Goal: Task Accomplishment & Management: Complete application form

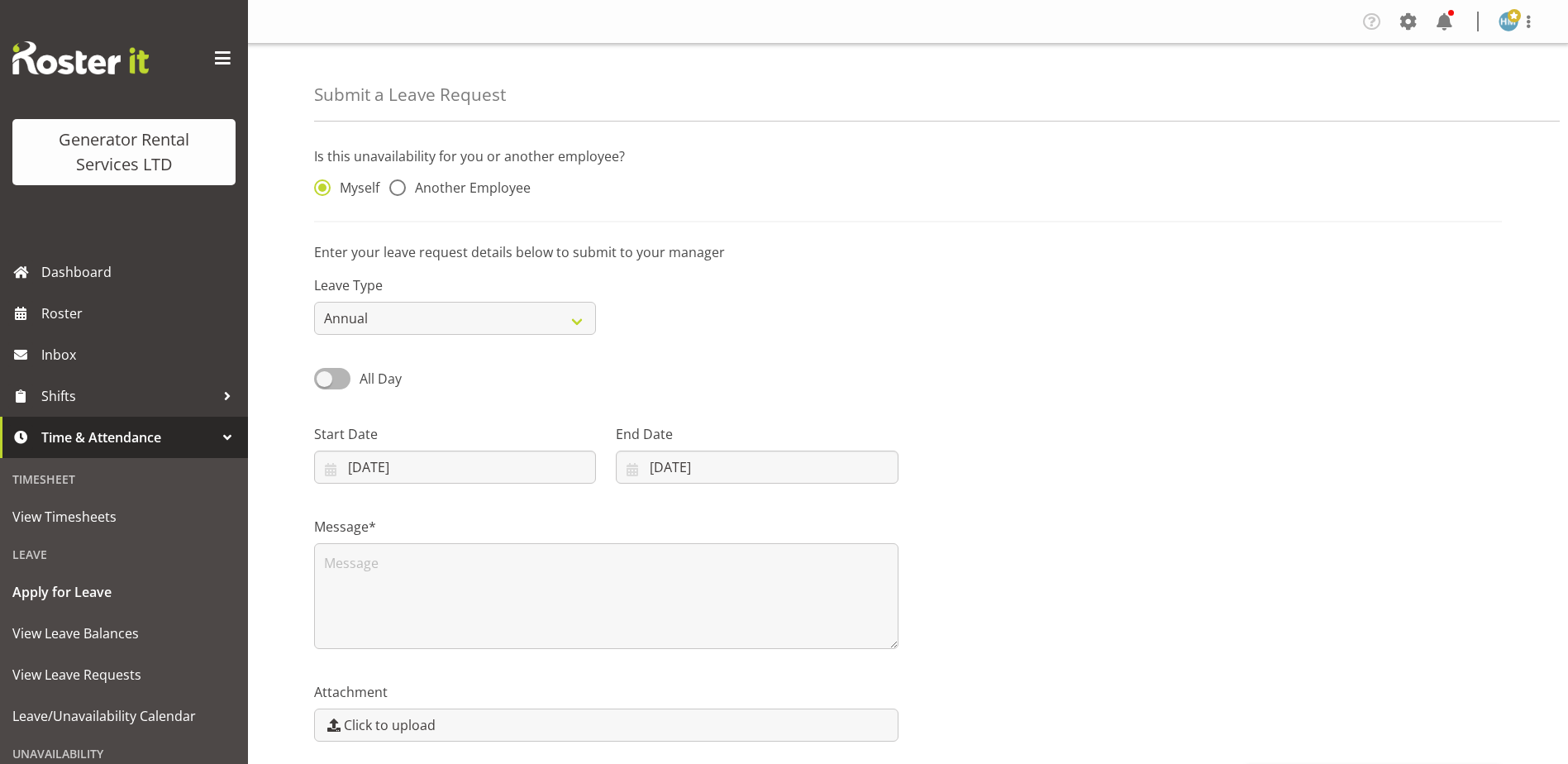
select select "7"
select select "2025"
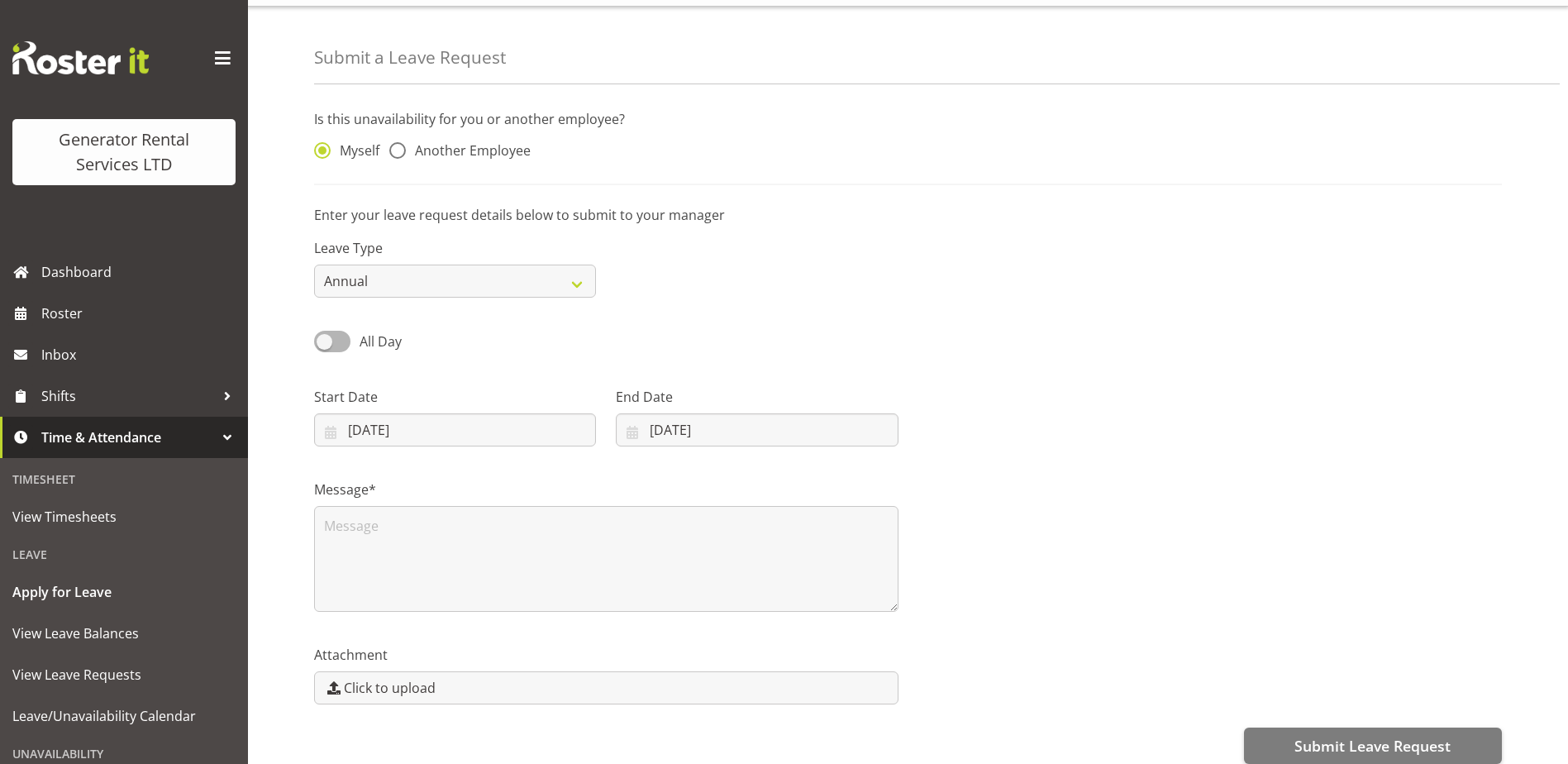
scroll to position [63, 0]
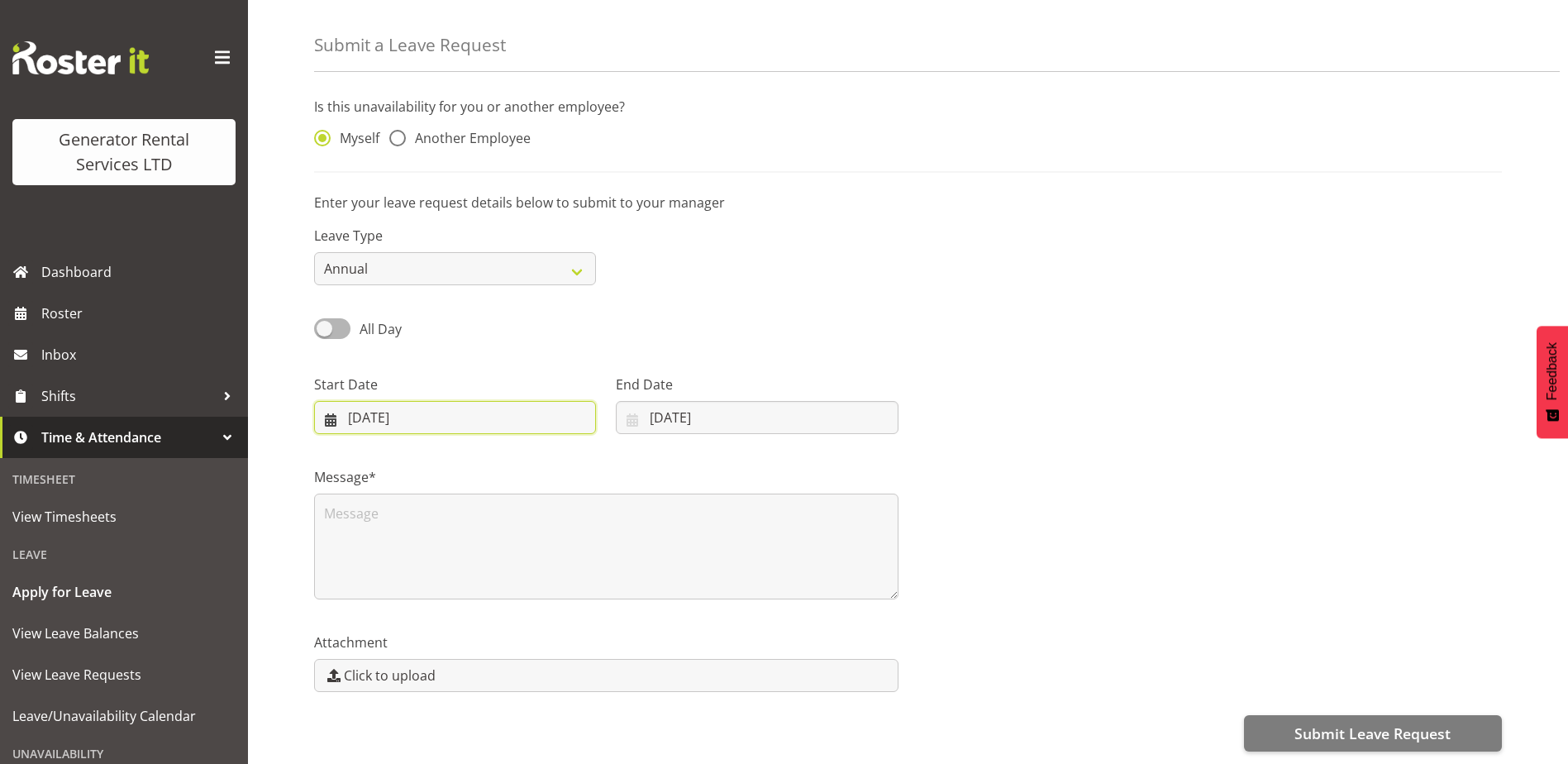
click at [403, 402] on input "15/08/2025" at bounding box center [455, 418] width 281 height 33
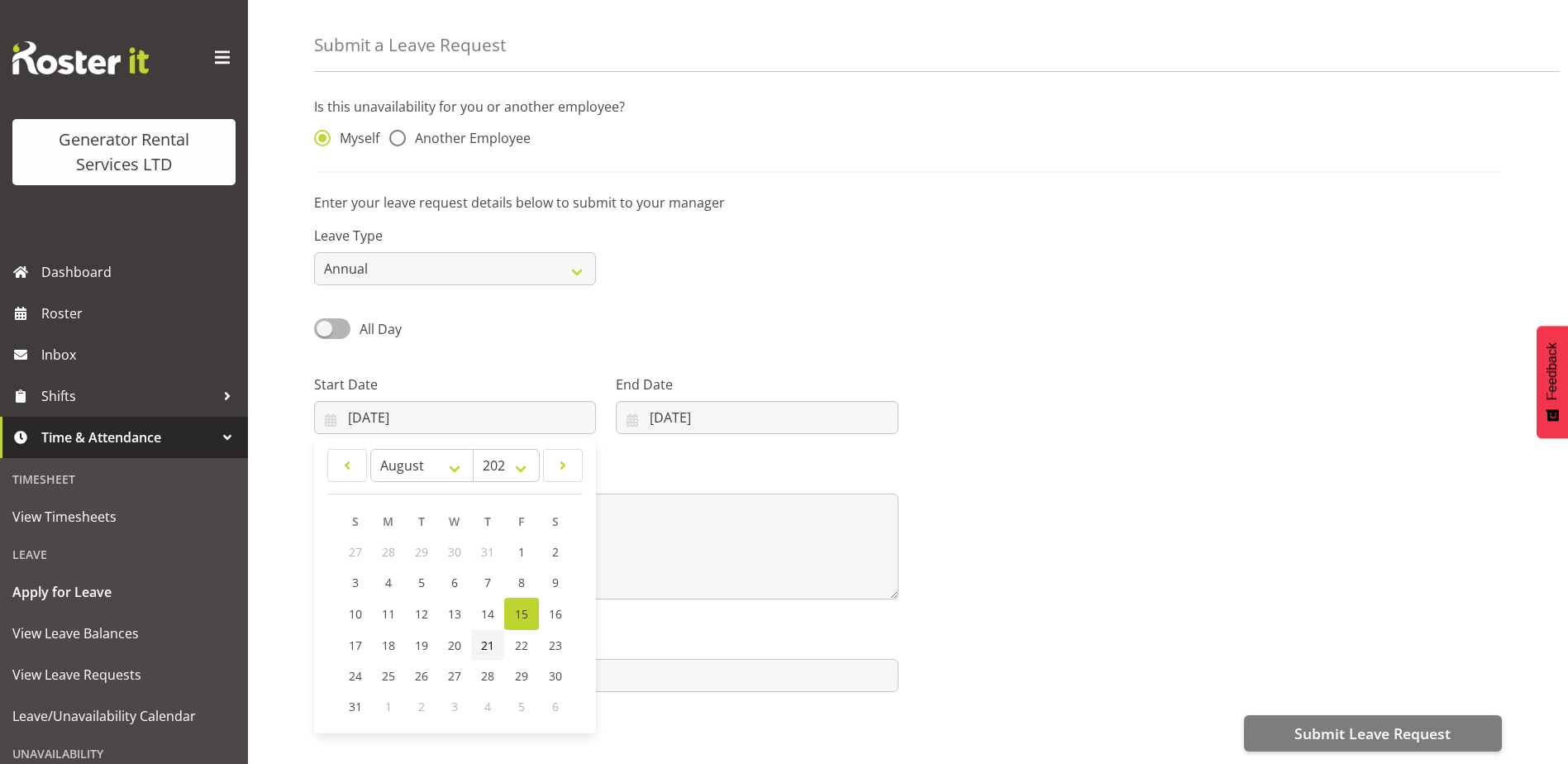
click at [485, 637] on span "21" at bounding box center [487, 644] width 13 height 16
type input "21/08/2025"
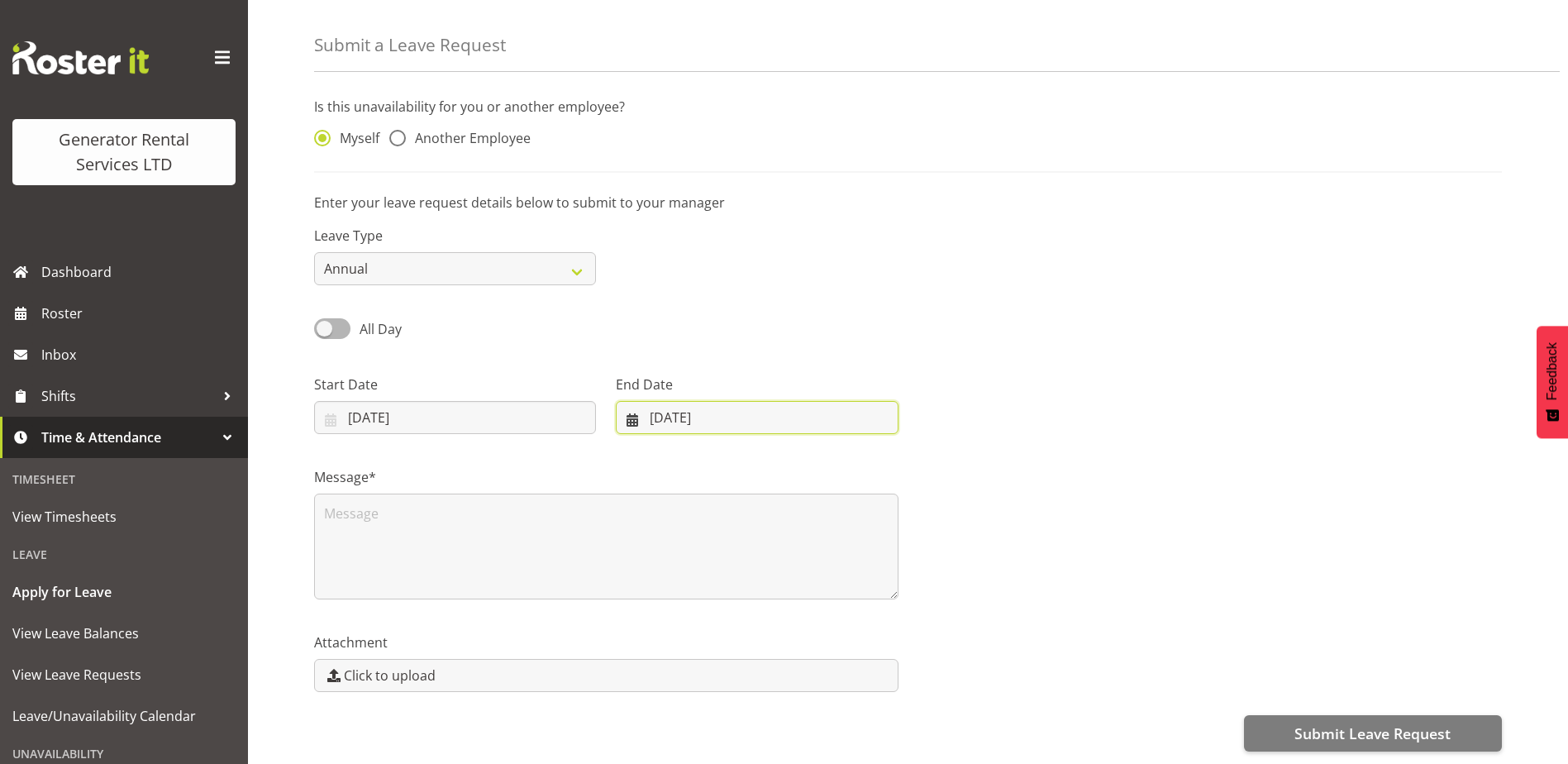
click at [696, 403] on input "[DATE]" at bounding box center [757, 418] width 281 height 33
click at [809, 637] on span "22" at bounding box center [814, 644] width 13 height 16
type input "22/08/2025"
click at [341, 318] on span at bounding box center [333, 328] width 37 height 21
click at [324, 324] on input "All Day" at bounding box center [320, 329] width 11 height 11
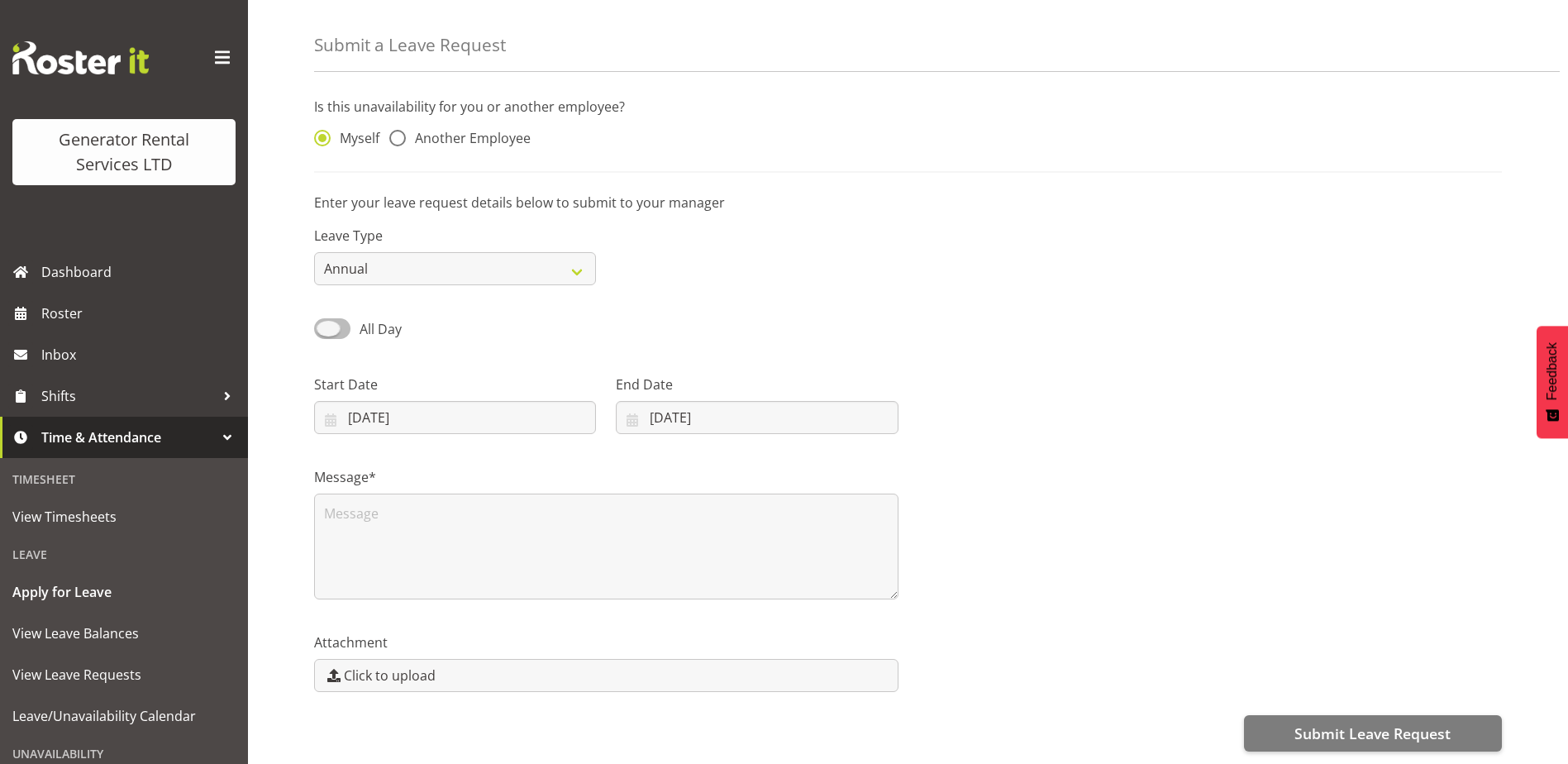
checkbox input "true"
click at [392, 402] on input "15/08/2025" at bounding box center [455, 418] width 281 height 33
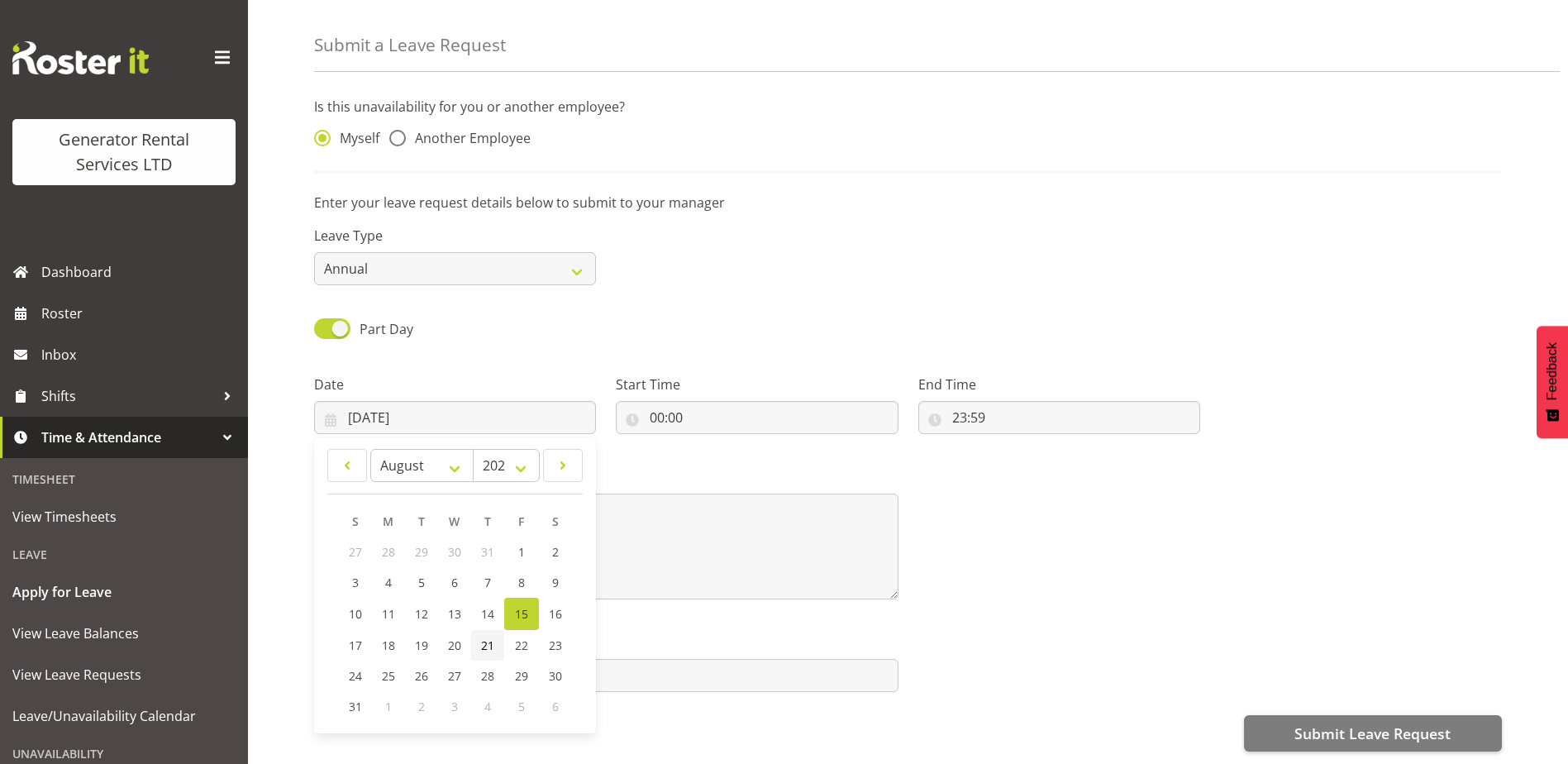
click at [483, 637] on span "21" at bounding box center [487, 644] width 13 height 16
type input "21/08/2025"
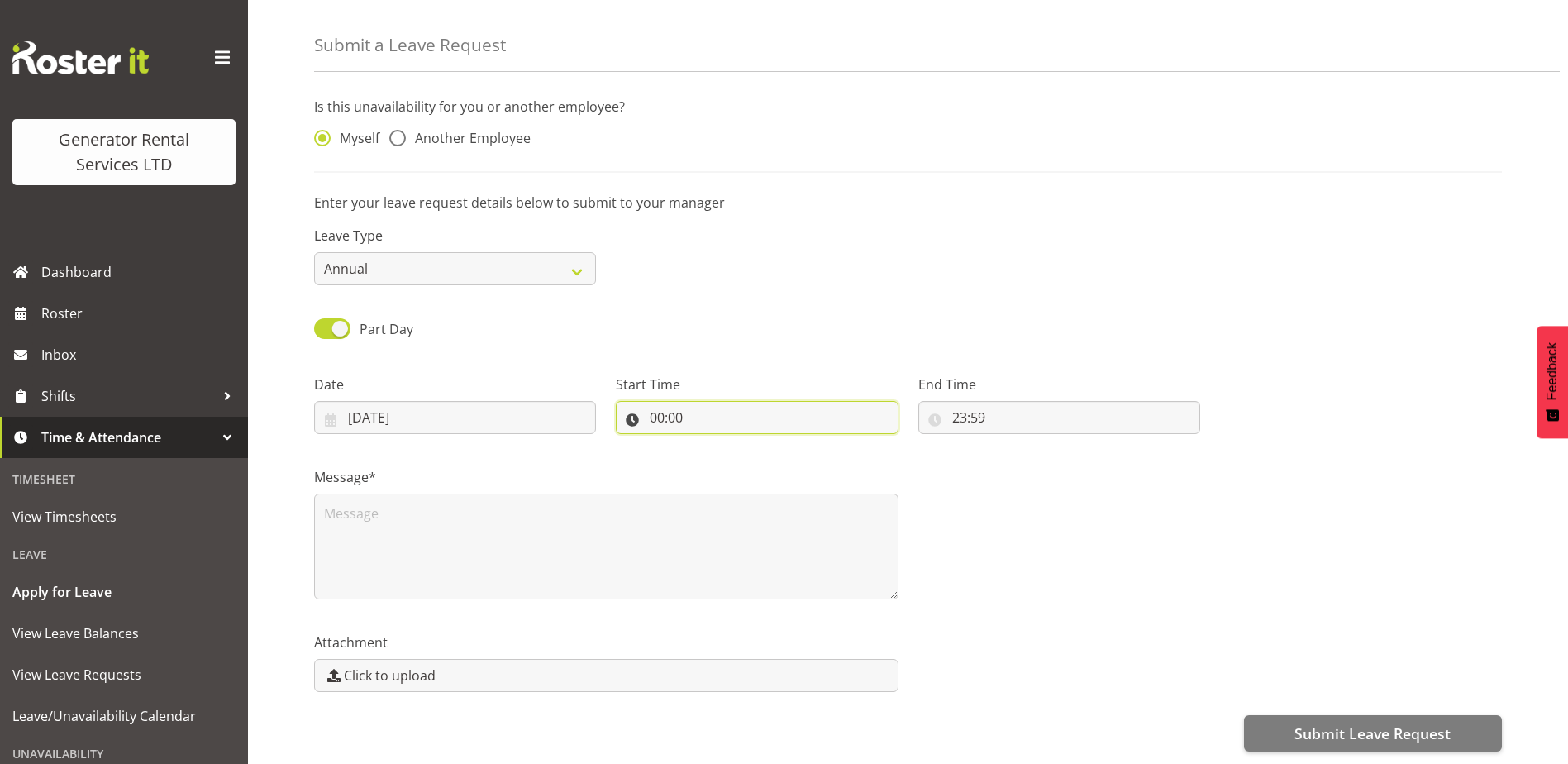
click at [673, 402] on input "00:00" at bounding box center [757, 418] width 281 height 33
click at [725, 444] on select "00 01 02 03 04 05 06 07 08 09 10 11 12 13 14 15 16 17 18 19 20 21 22 23" at bounding box center [728, 461] width 37 height 33
select select "12"
click at [710, 444] on select "00 01 02 03 04 05 06 07 08 09 10 11 12 13 14 15 16 17 18 19 20 21 22 23" at bounding box center [728, 461] width 37 height 33
type input "12:00"
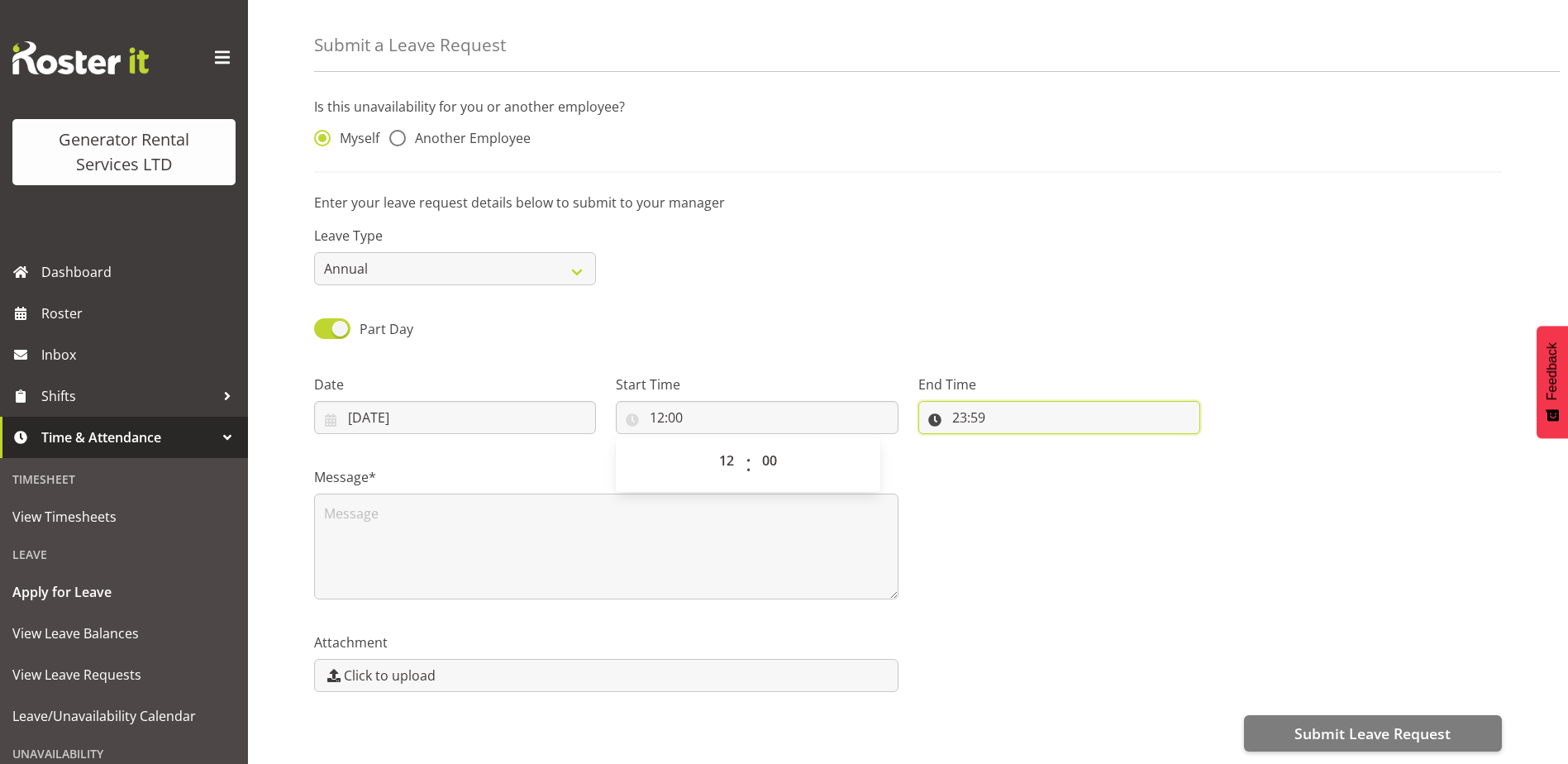
click at [976, 402] on input "23:59" at bounding box center [1059, 418] width 281 height 33
click at [1025, 448] on select "00 01 02 03 04 05 06 07 08 09 10 11 12 13 14 15 16 17 18 19 20 21 22 23" at bounding box center [1031, 461] width 37 height 33
select select "16"
click at [1012, 444] on select "00 01 02 03 04 05 06 07 08 09 10 11 12 13 14 15 16 17 18 19 20 21 22 23" at bounding box center [1031, 461] width 37 height 33
type input "16:59"
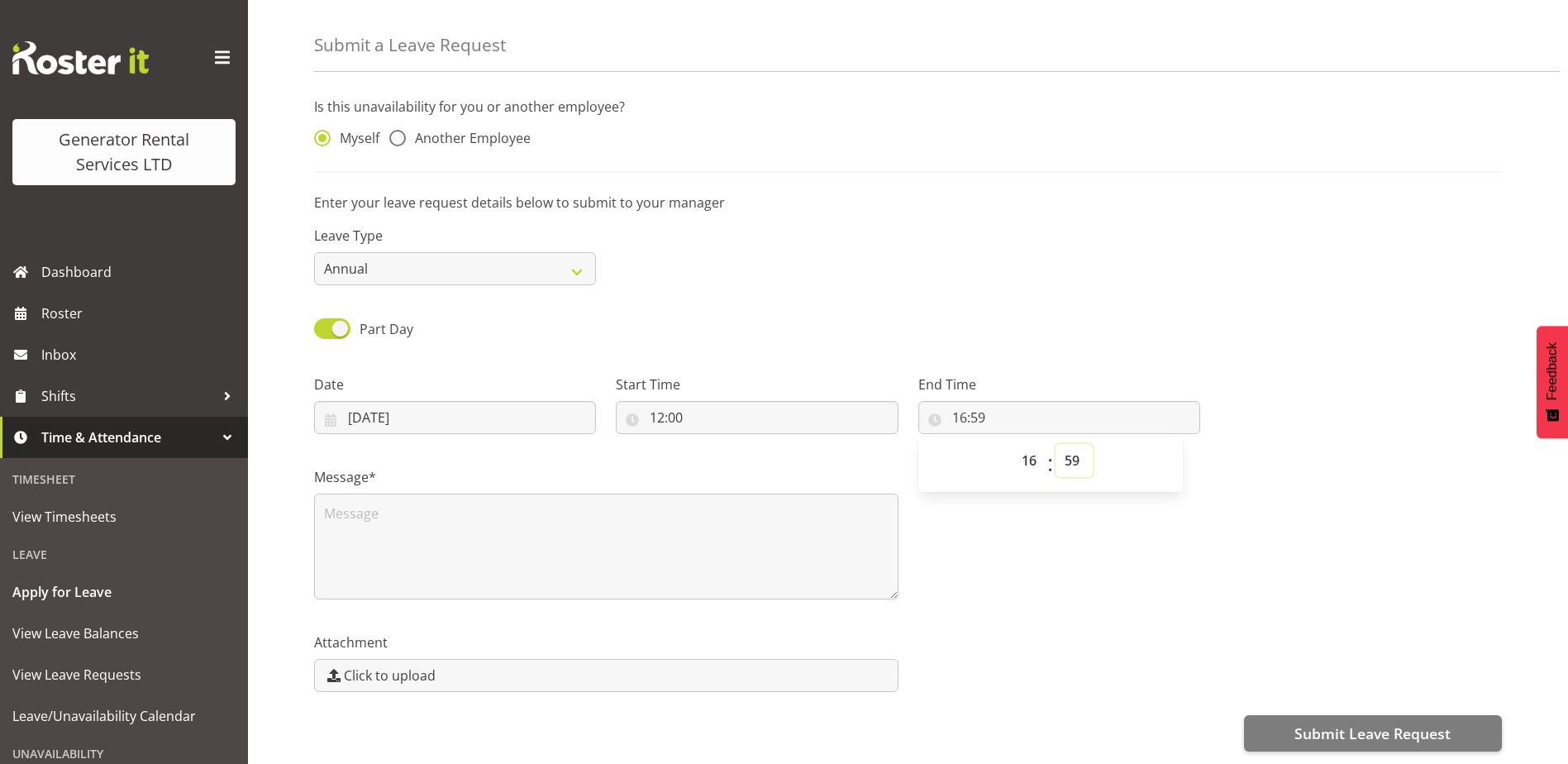
click at [1070, 449] on select "00 01 02 03 04 05 06 07 08 09 10 11 12 13 14 15 16 17 18 19 20 21 22 23 24 25 2…" at bounding box center [1074, 461] width 37 height 33
select select "0"
click at [1055, 444] on select "00 01 02 03 04 05 06 07 08 09 10 11 12 13 14 15 16 17 18 19 20 21 22 23 24 25 2…" at bounding box center [1074, 461] width 37 height 33
type input "16:00"
click at [1138, 295] on div "Part Day Single Day" at bounding box center [907, 324] width 1207 height 57
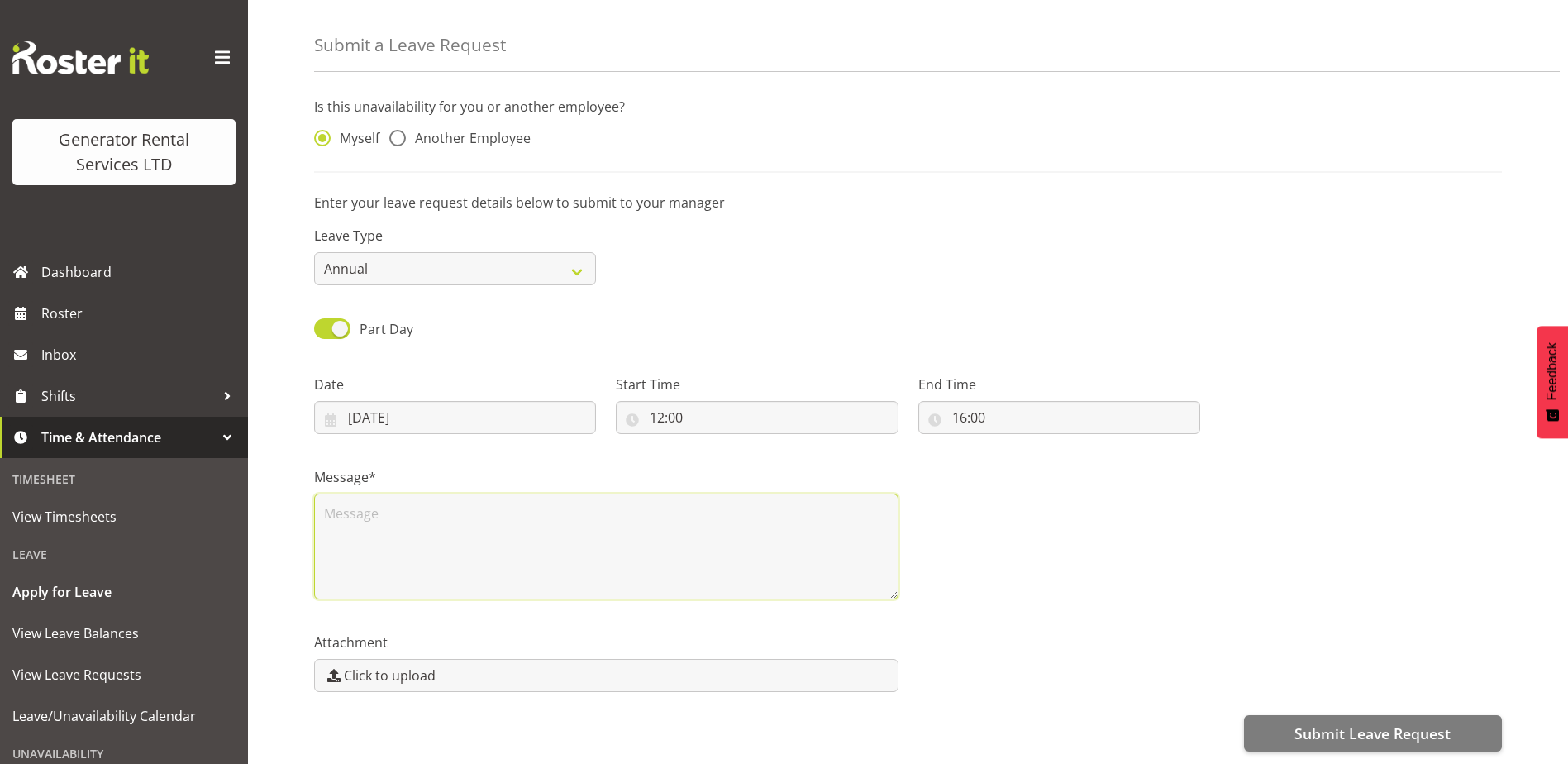
click at [385, 499] on textarea at bounding box center [606, 546] width 584 height 106
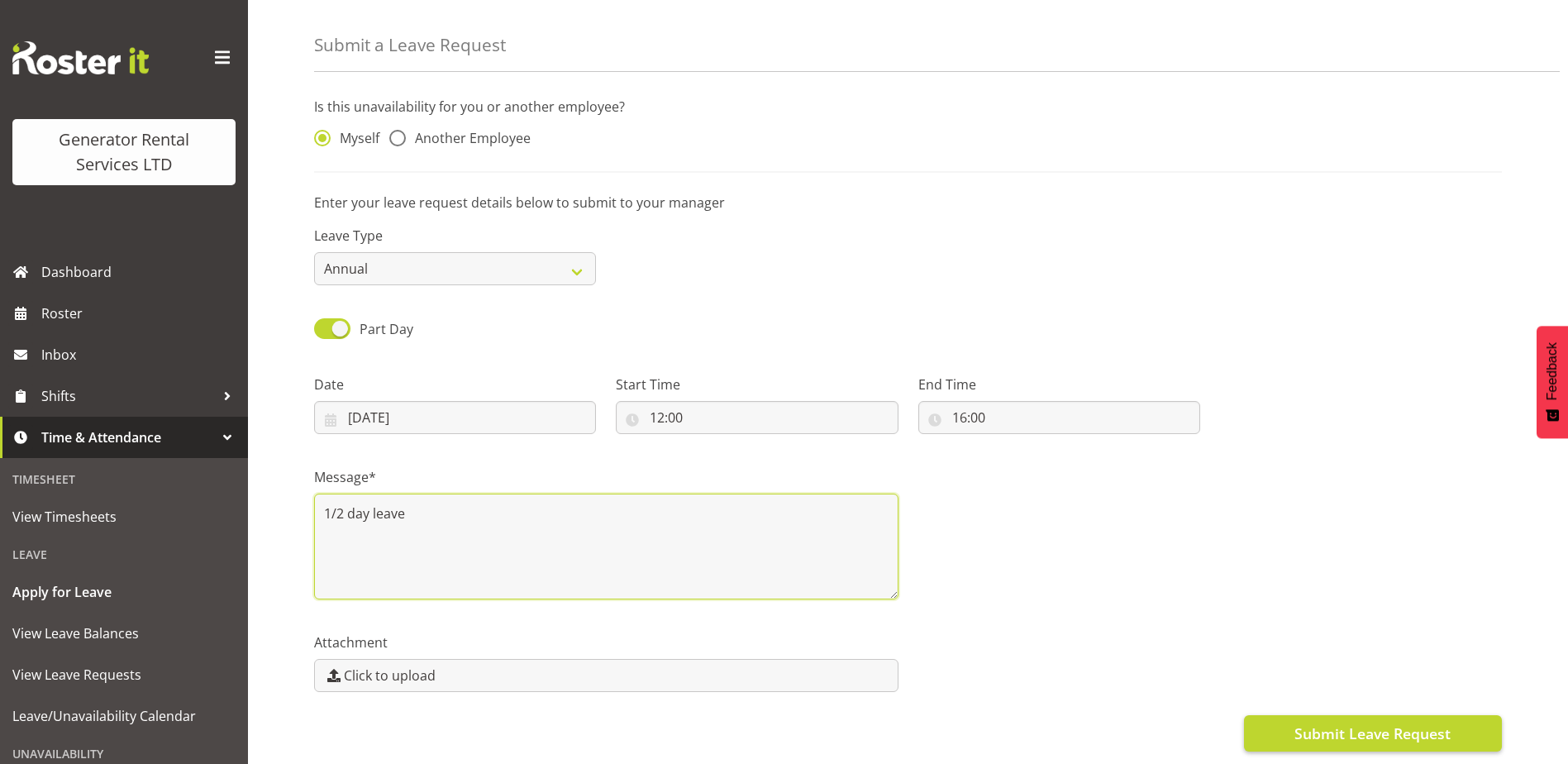
type textarea "1/2 day leave"
click at [1345, 722] on span "Submit Leave Request" at bounding box center [1372, 733] width 156 height 22
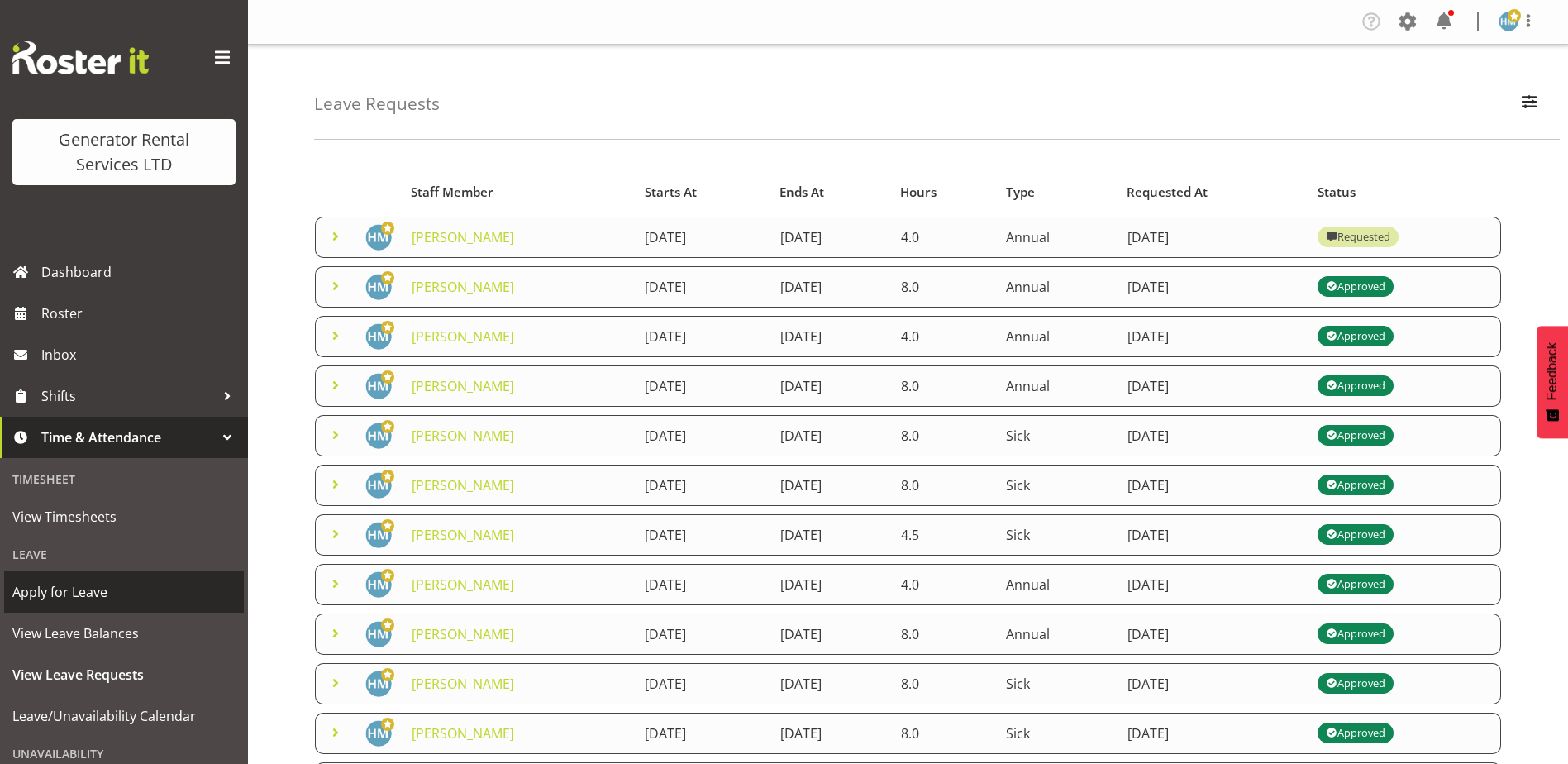
click at [87, 592] on span "Apply for Leave" at bounding box center [124, 591] width 223 height 25
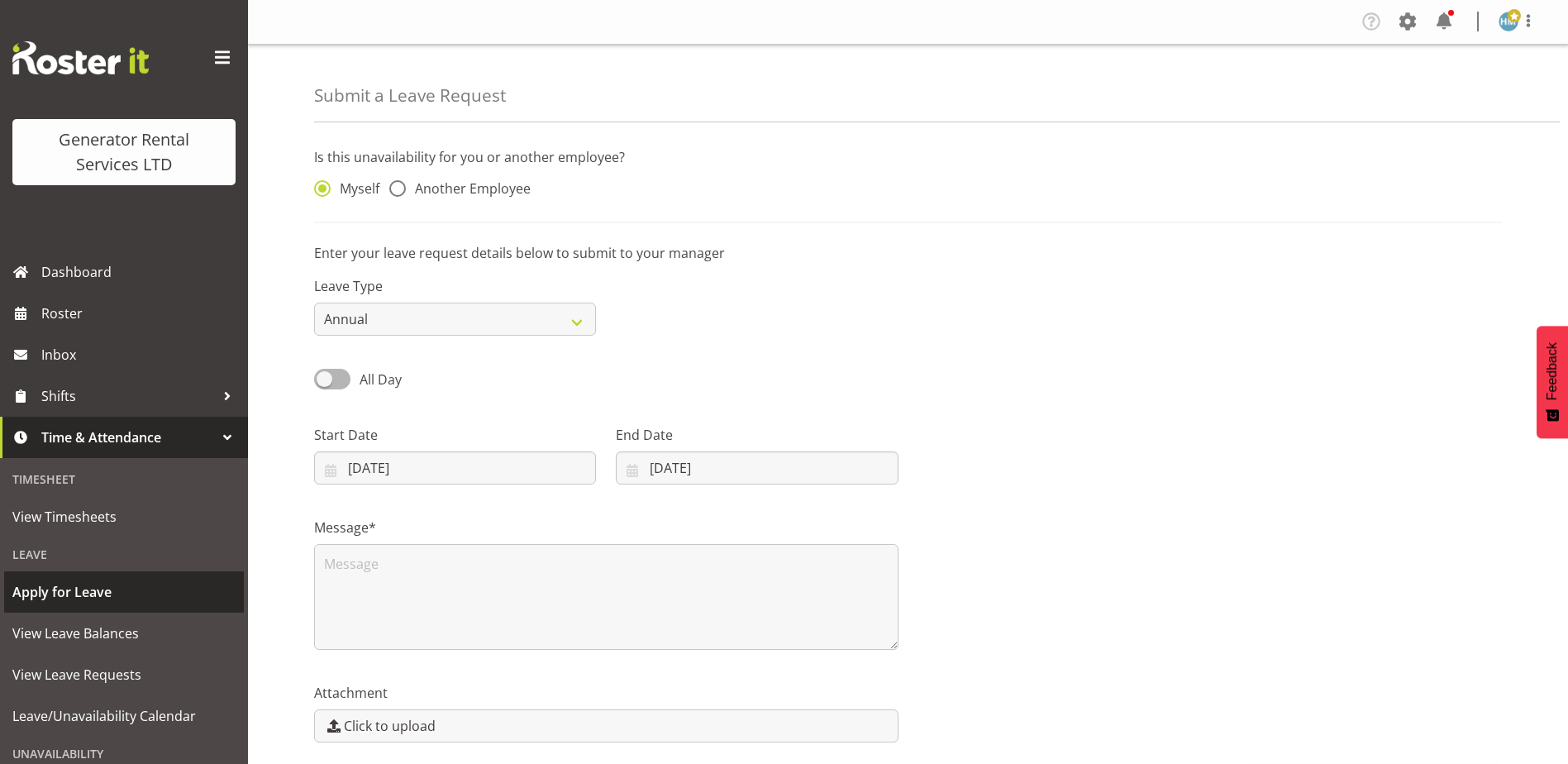
select select "7"
select select "2025"
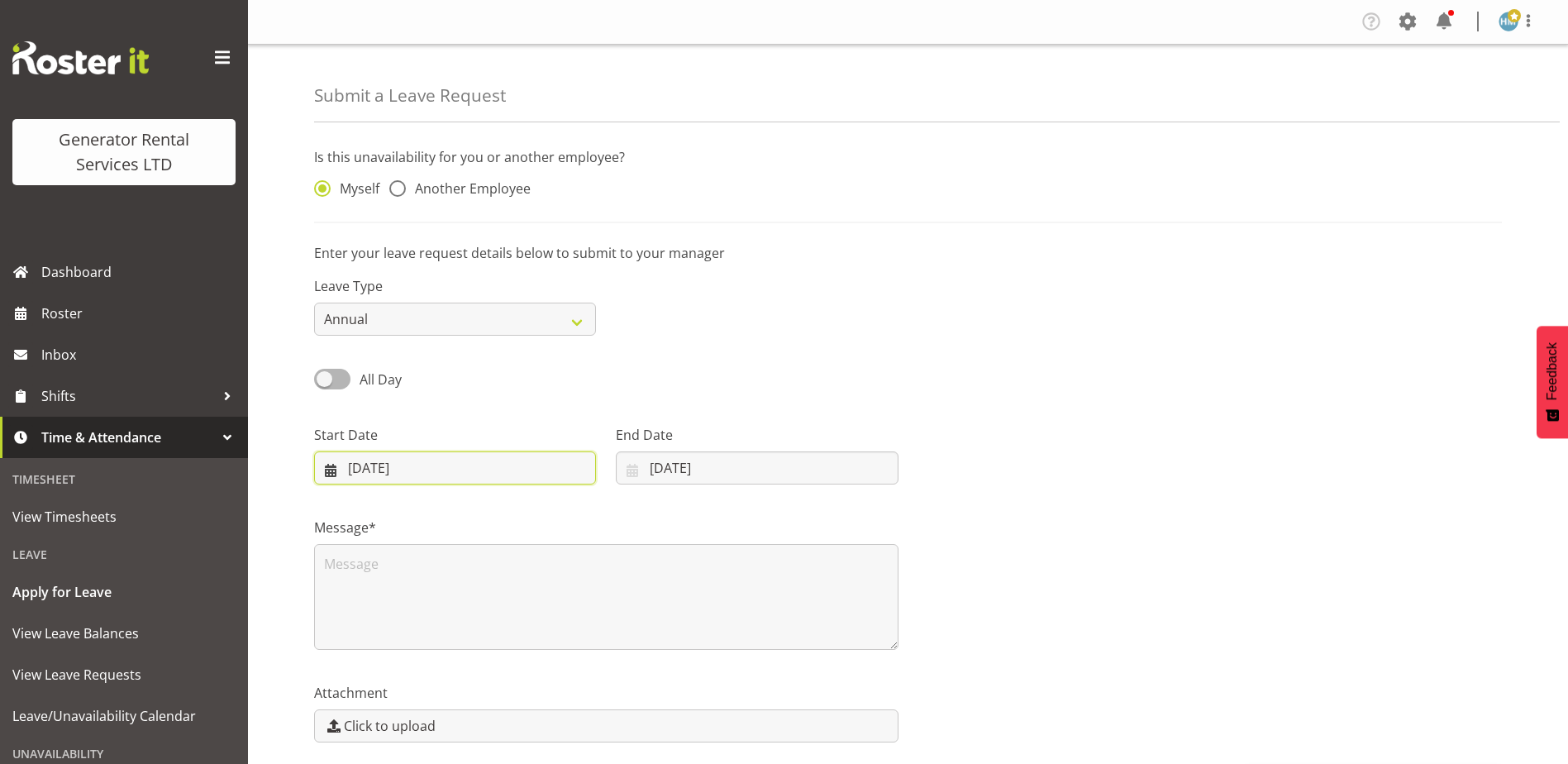
click at [395, 470] on input "15/08/2025" at bounding box center [455, 468] width 281 height 33
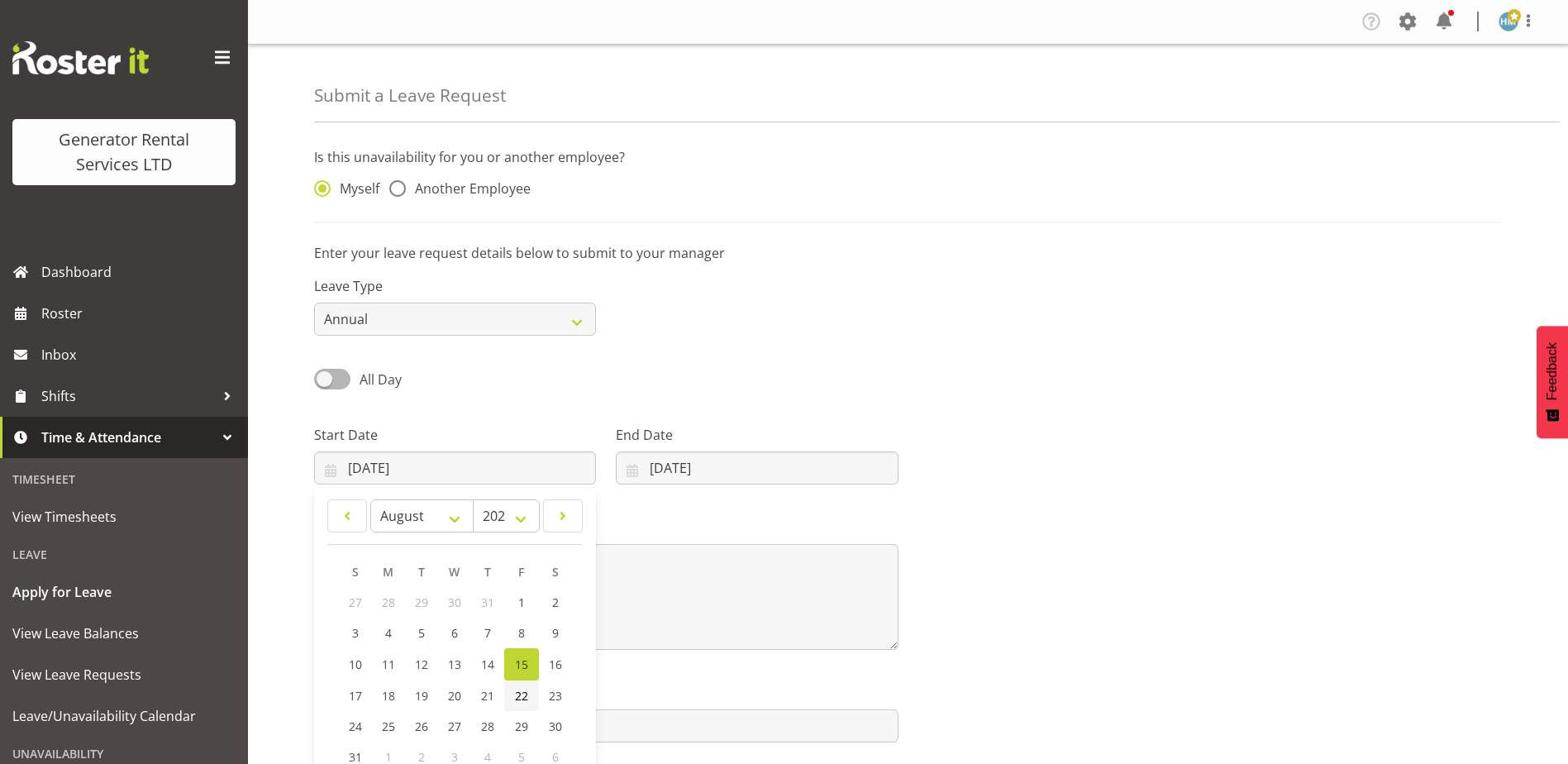
click at [518, 690] on span "22" at bounding box center [521, 695] width 13 height 16
type input "22/08/2025"
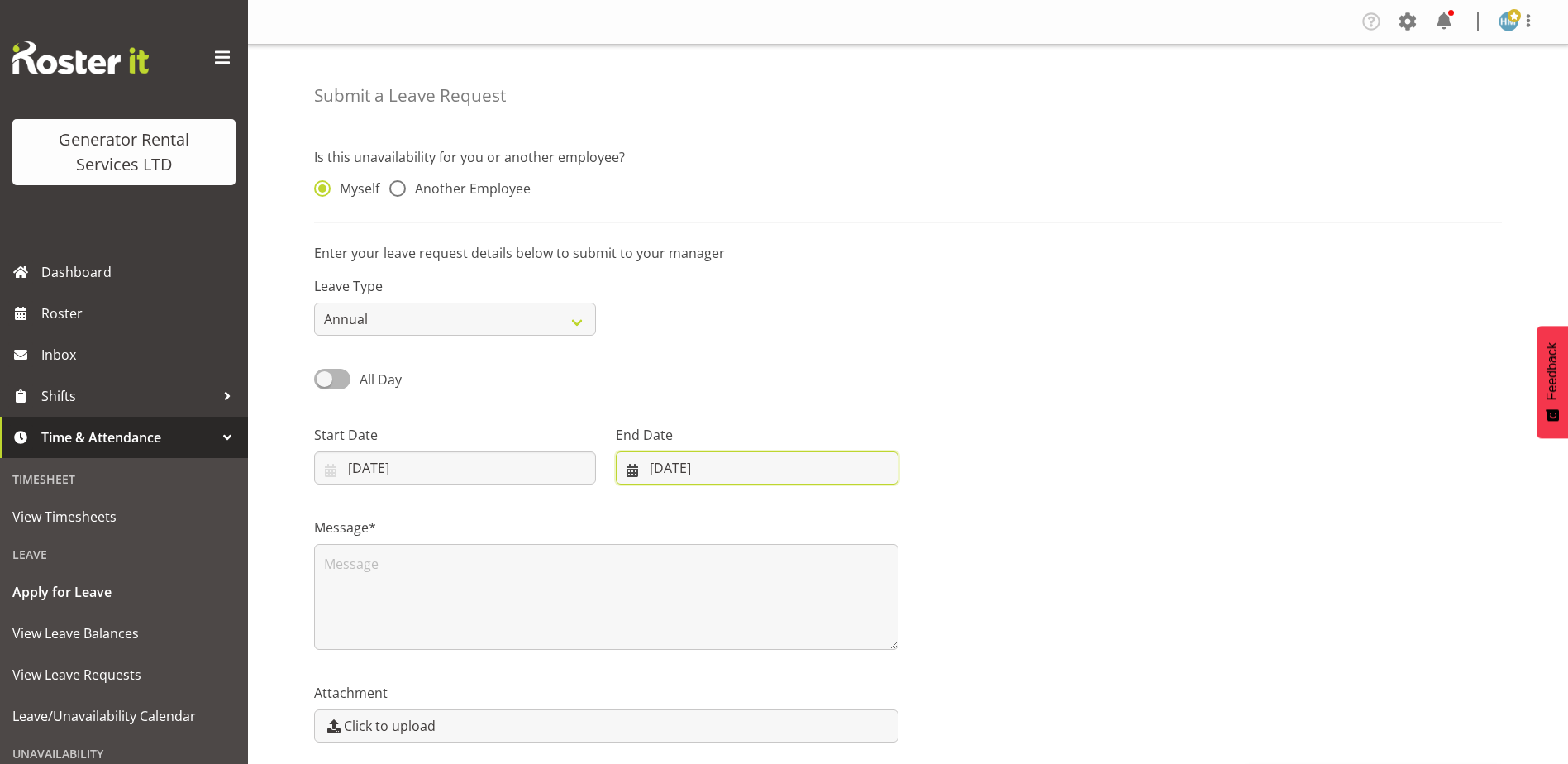
click at [653, 467] on input "15/08/2025" at bounding box center [757, 468] width 281 height 33
click at [821, 697] on span "22" at bounding box center [814, 695] width 13 height 16
type input "22/08/2025"
click at [385, 557] on textarea at bounding box center [606, 597] width 584 height 106
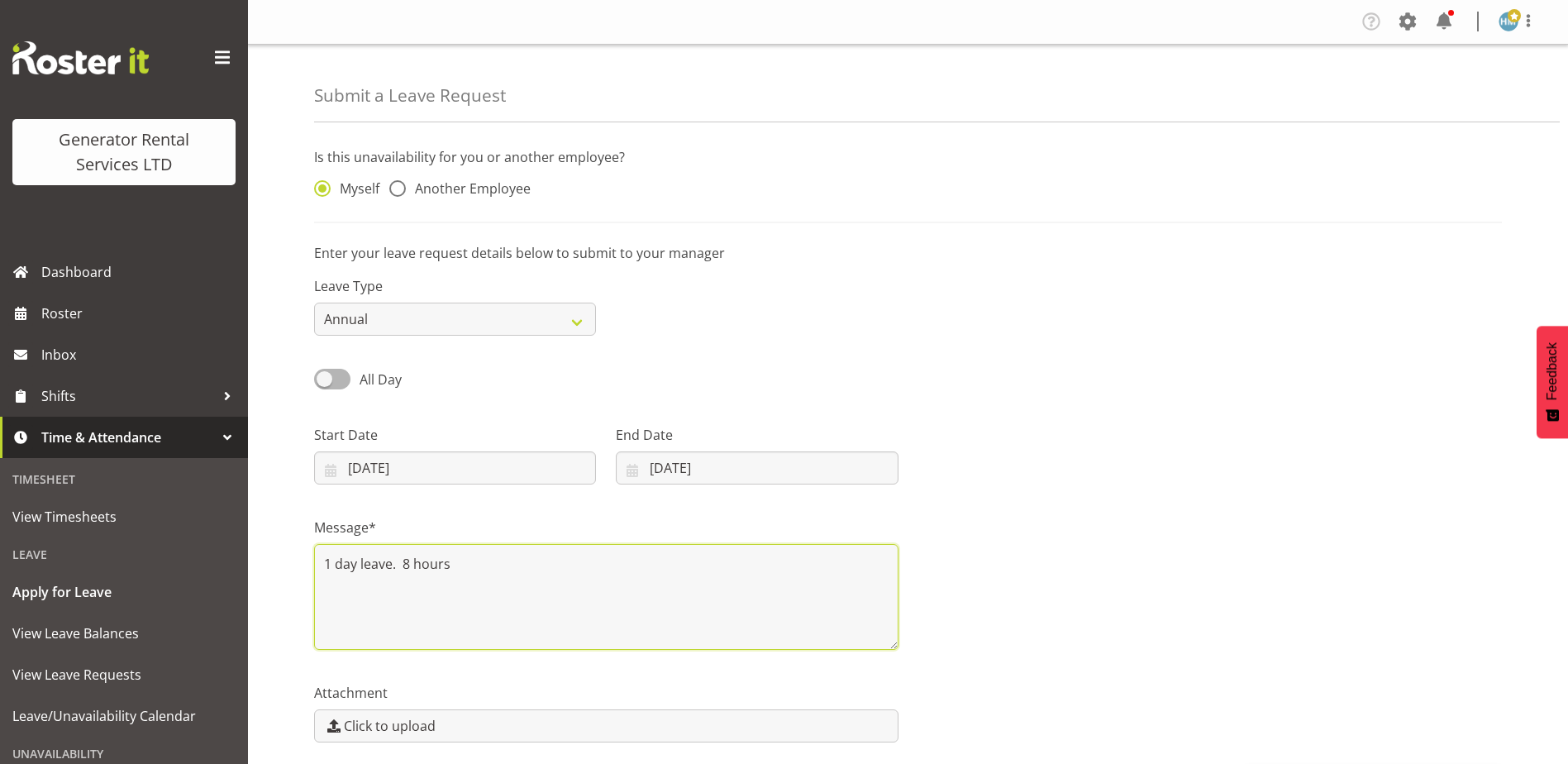
type textarea "1 day leave. 8 hours"
click at [1048, 443] on div at bounding box center [1210, 448] width 604 height 92
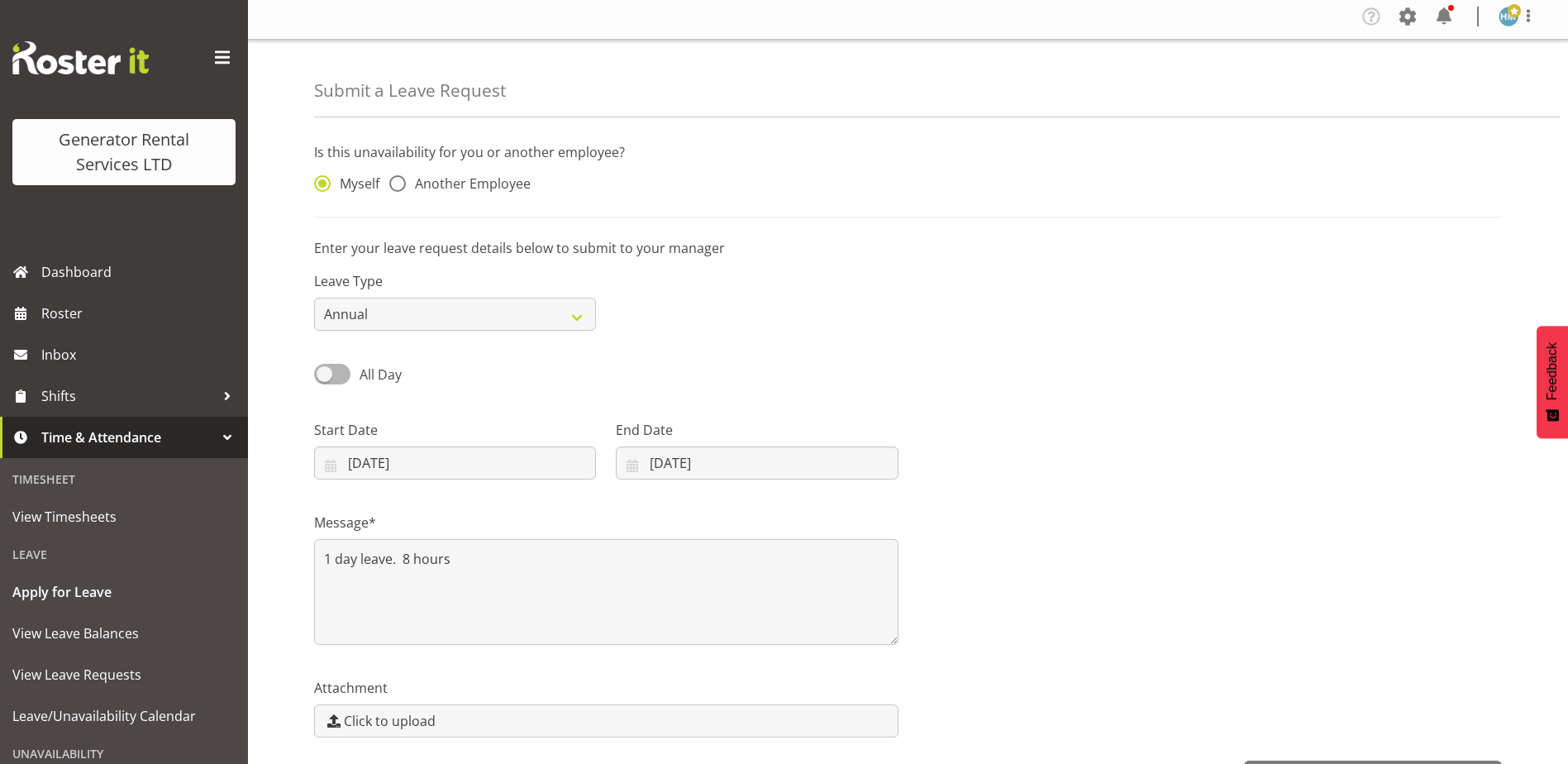
scroll to position [63, 0]
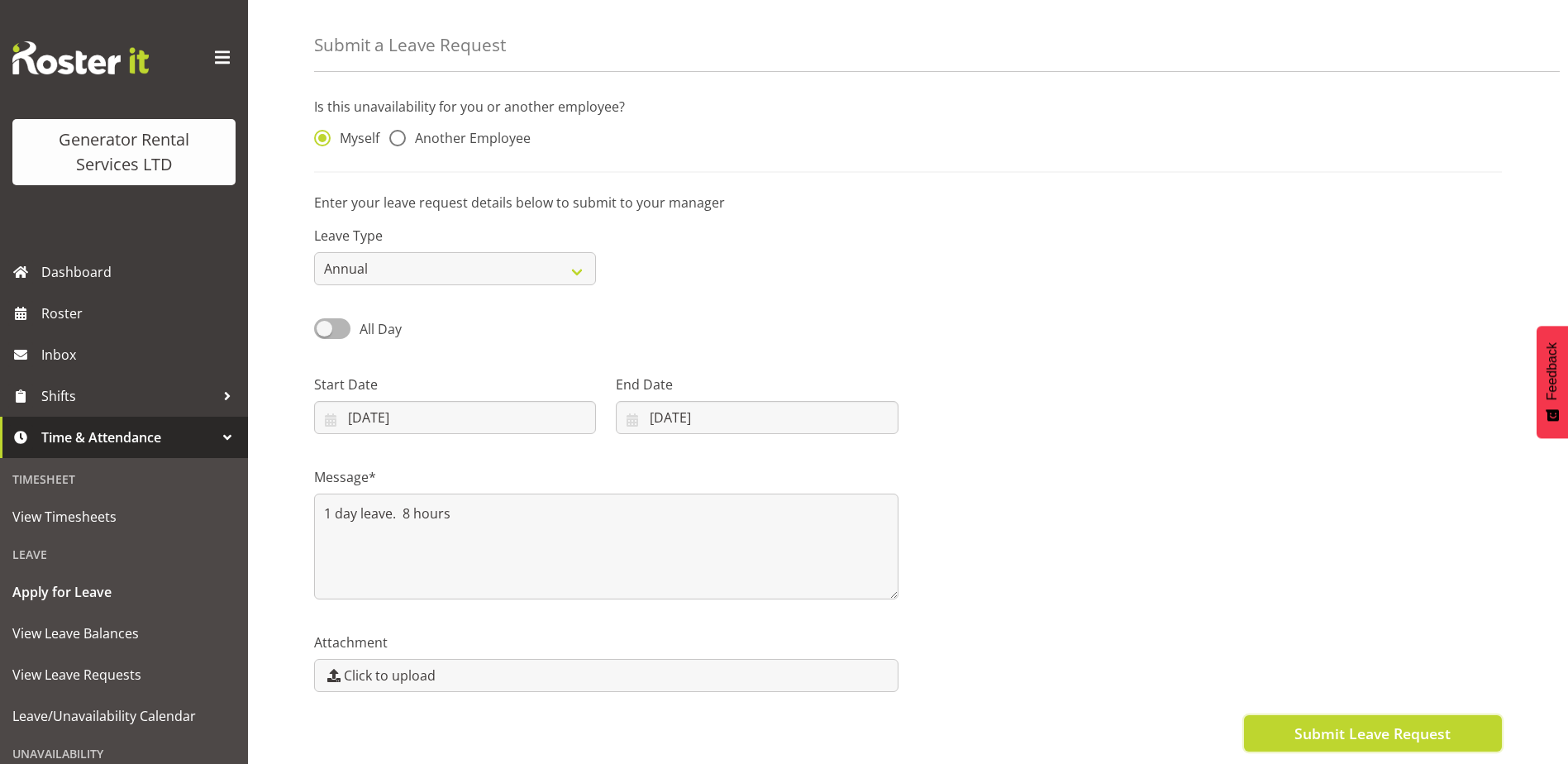
click at [1322, 725] on span "Submit Leave Request" at bounding box center [1372, 733] width 156 height 22
